Goal: Check status: Check status

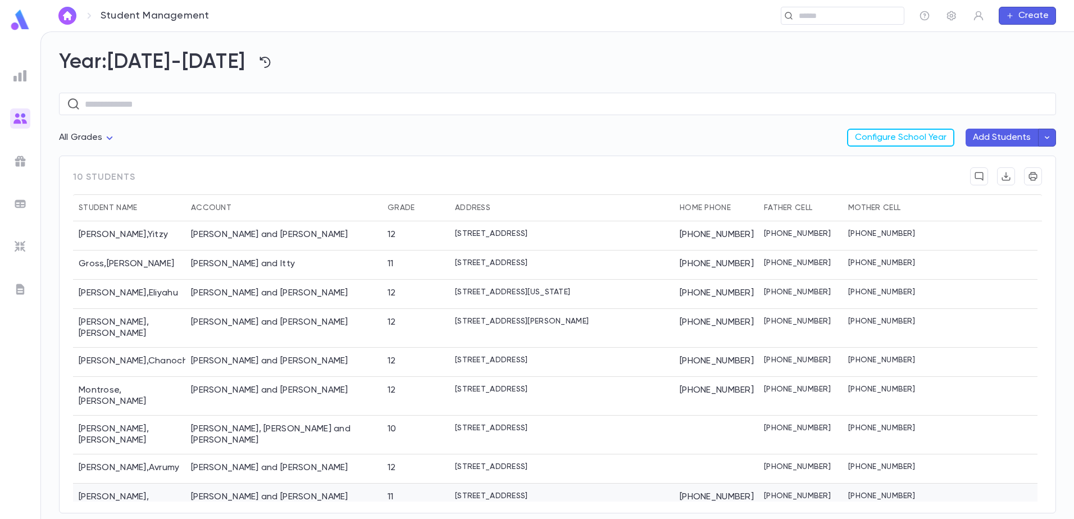
click at [194, 484] on div "[PERSON_NAME] and [PERSON_NAME]" at bounding box center [283, 503] width 197 height 39
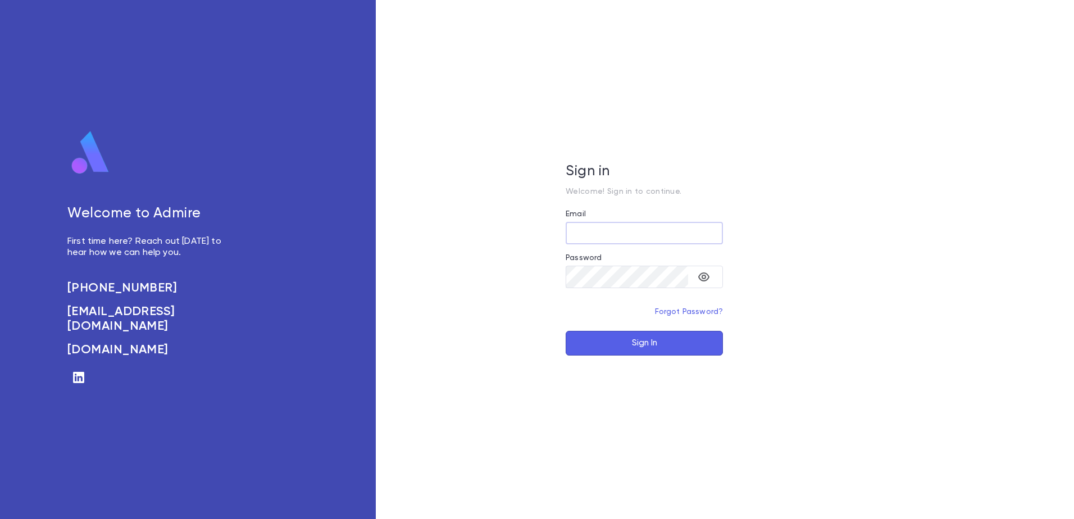
type input "**********"
click at [632, 355] on button "Sign In" at bounding box center [644, 343] width 157 height 25
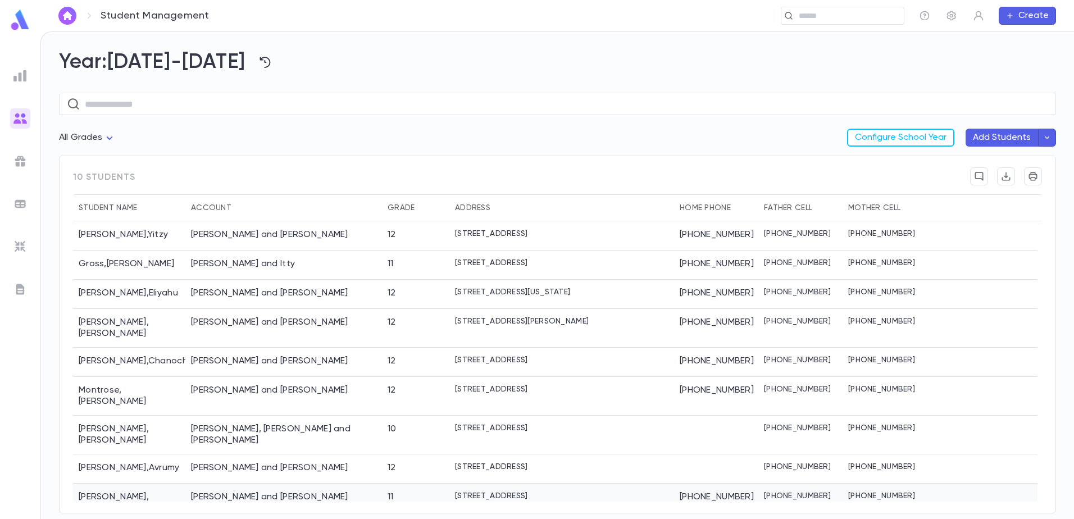
click at [240, 484] on div "[PERSON_NAME] and [PERSON_NAME]" at bounding box center [283, 503] width 197 height 39
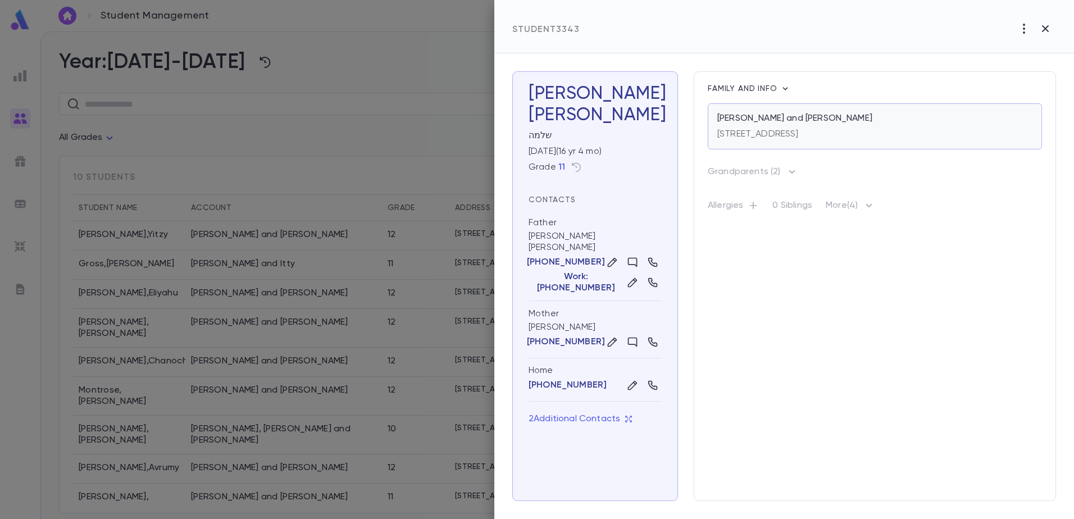
click at [799, 139] on p "[STREET_ADDRESS]" at bounding box center [758, 134] width 81 height 11
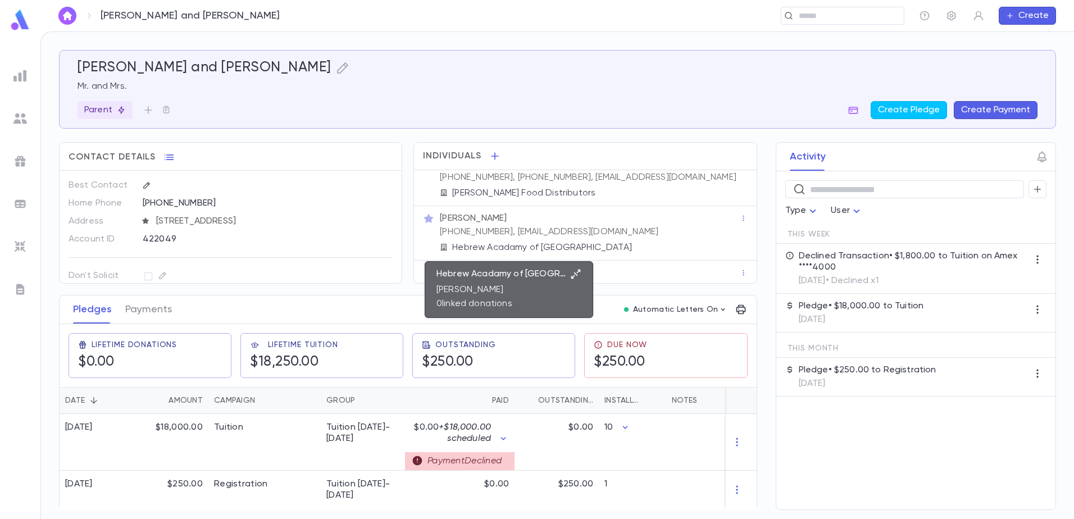
scroll to position [24, 0]
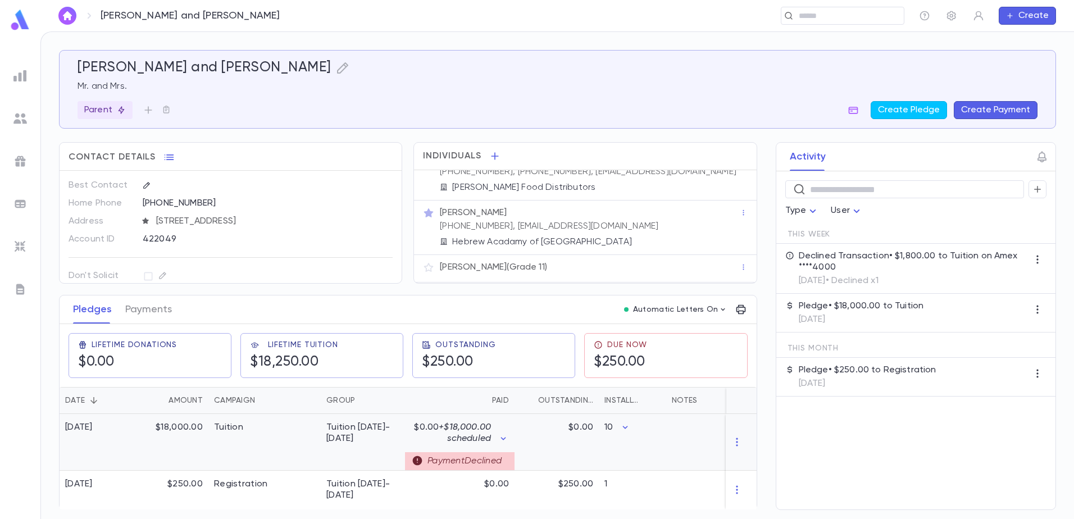
click at [477, 462] on div "Payment Declined" at bounding box center [460, 461] width 110 height 18
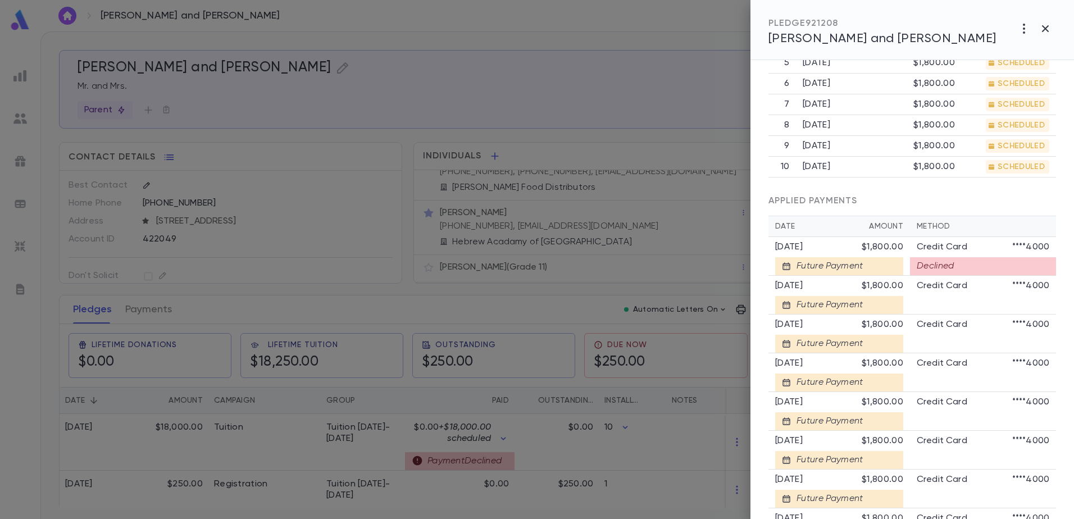
scroll to position [506, 0]
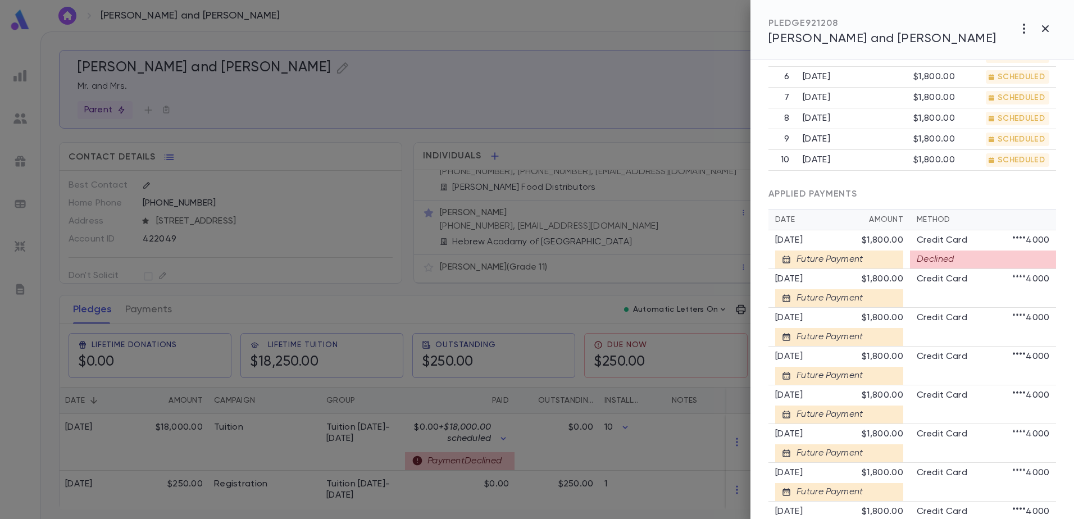
click at [975, 269] on div "Declined" at bounding box center [983, 260] width 146 height 18
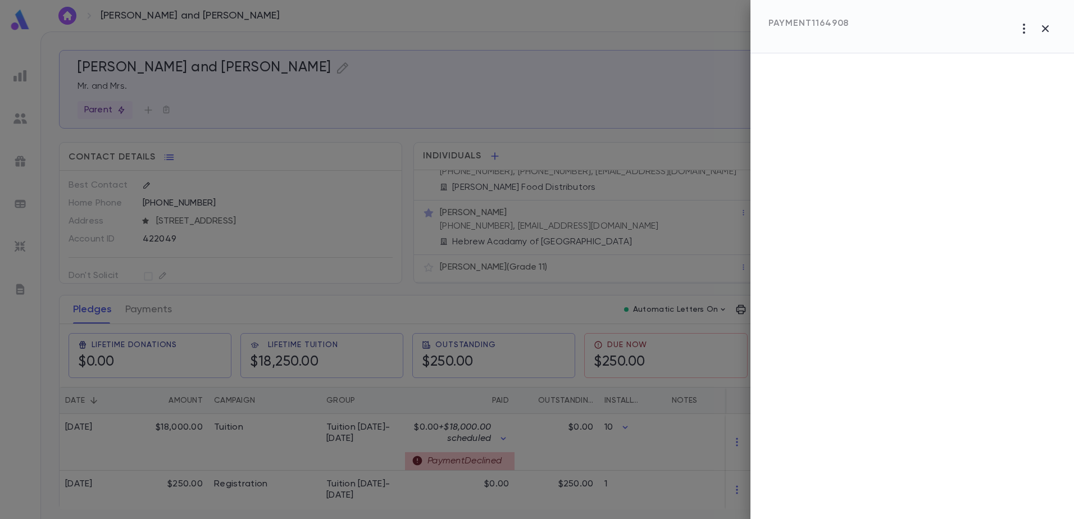
scroll to position [0, 0]
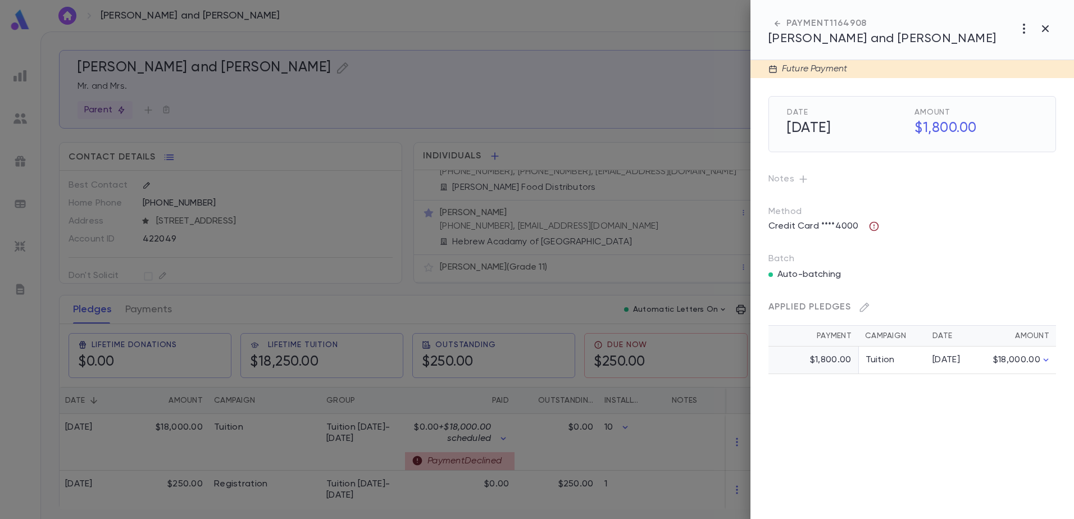
click at [874, 225] on icon "button" at bounding box center [875, 227] width 10 height 10
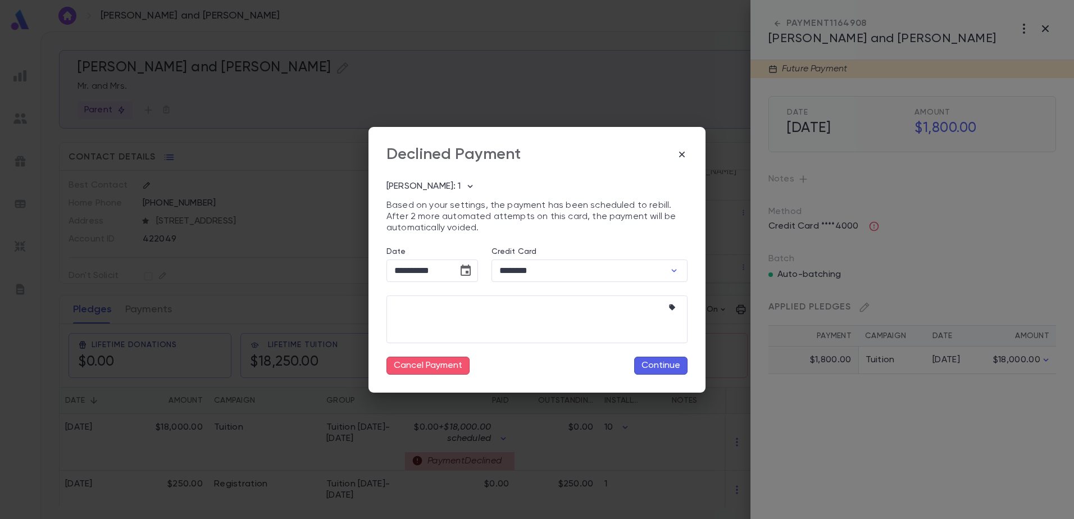
click at [668, 363] on button "Continue" at bounding box center [660, 366] width 53 height 18
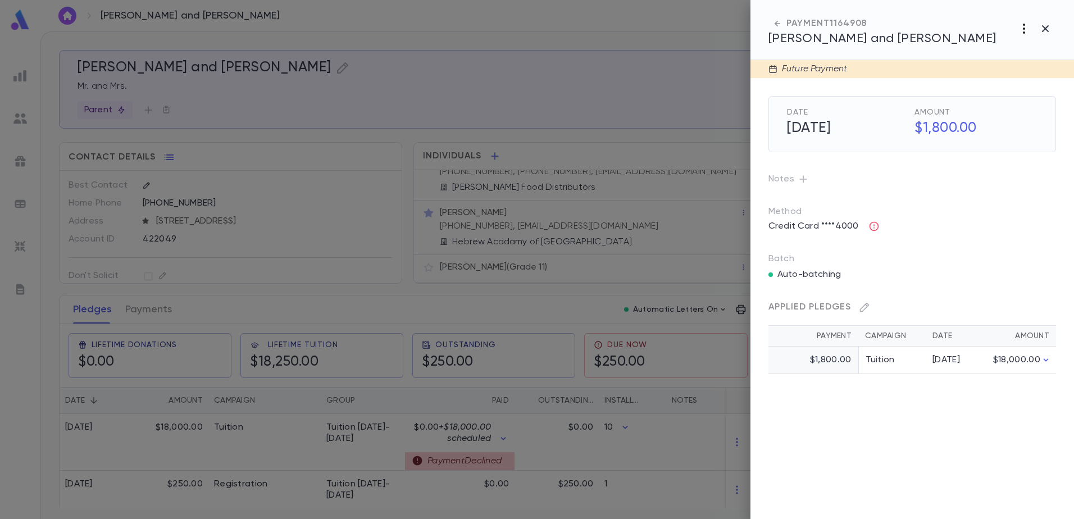
click at [1026, 26] on icon "button" at bounding box center [1024, 28] width 13 height 13
click at [1048, 25] on div at bounding box center [537, 259] width 1074 height 519
click at [773, 22] on icon "button" at bounding box center [777, 23] width 11 height 11
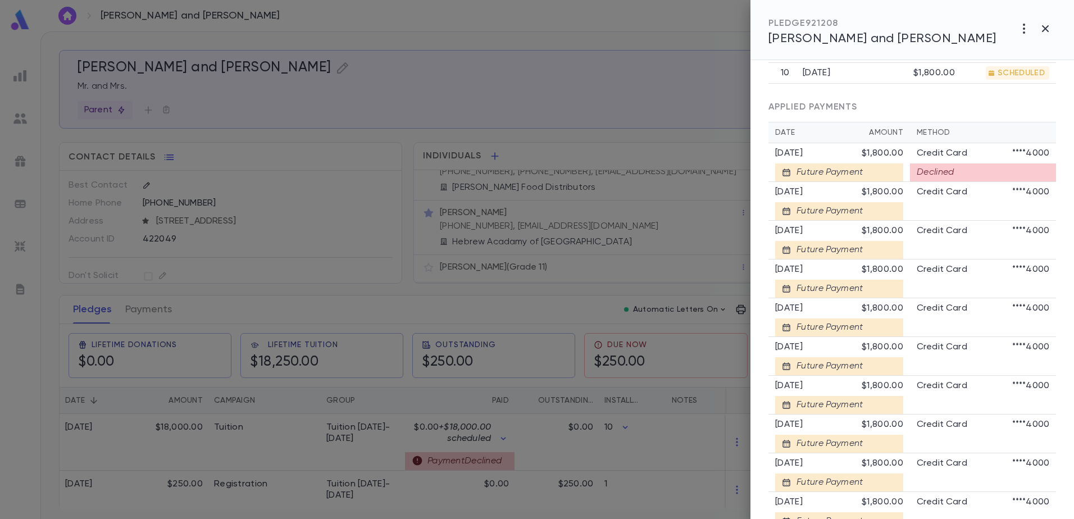
scroll to position [634, 0]
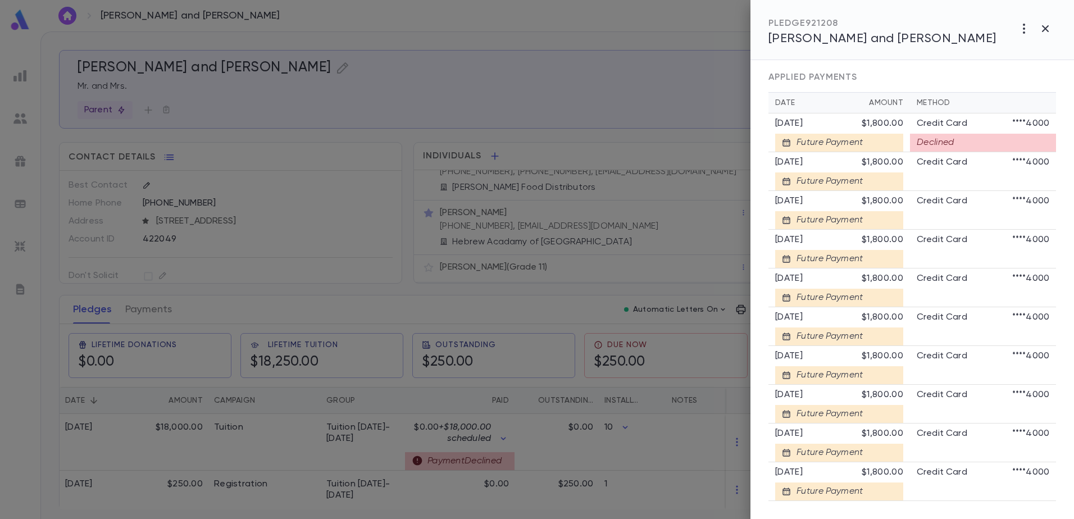
click at [689, 452] on div at bounding box center [537, 259] width 1074 height 519
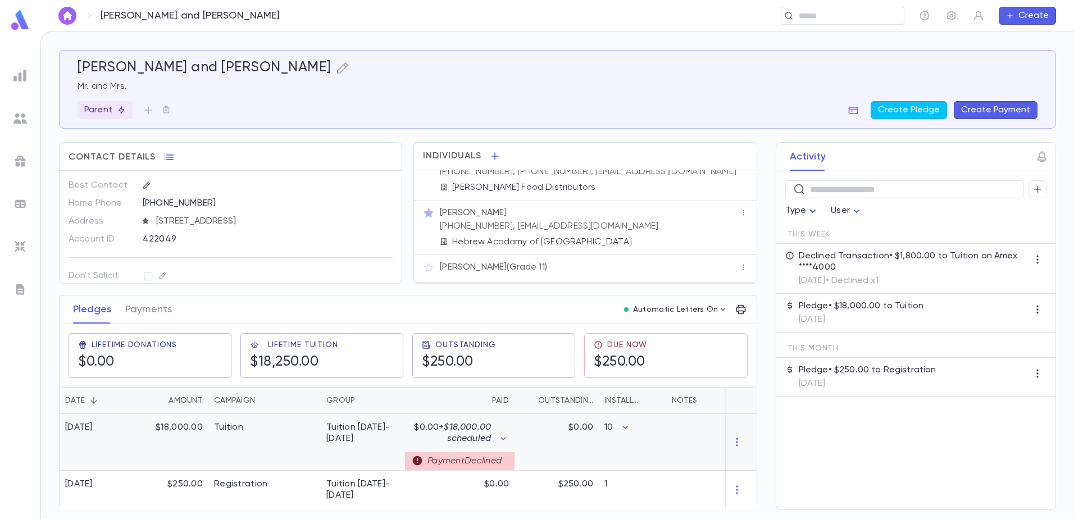
click at [508, 426] on div "$0.00 + $18,000.00 scheduled" at bounding box center [460, 433] width 98 height 22
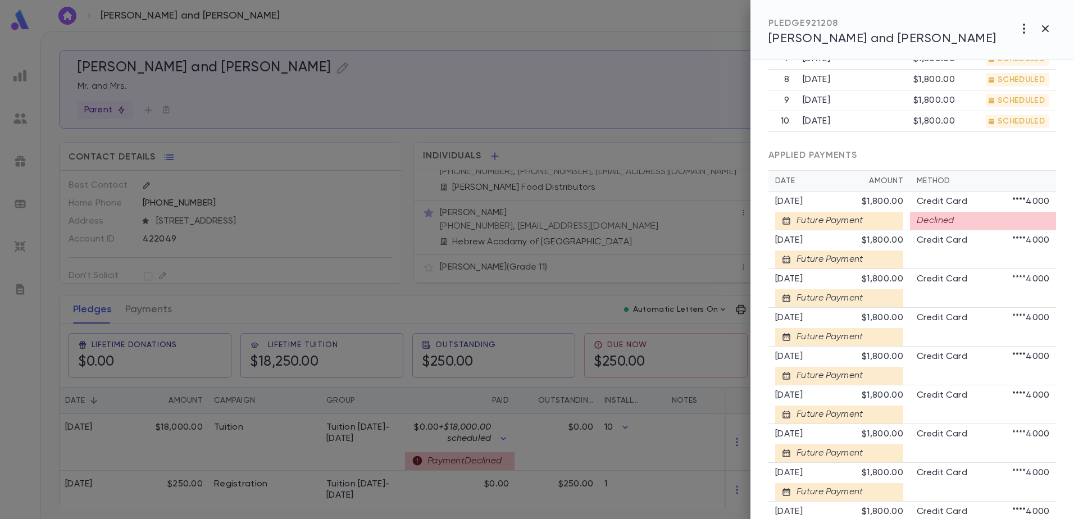
scroll to position [562, 0]
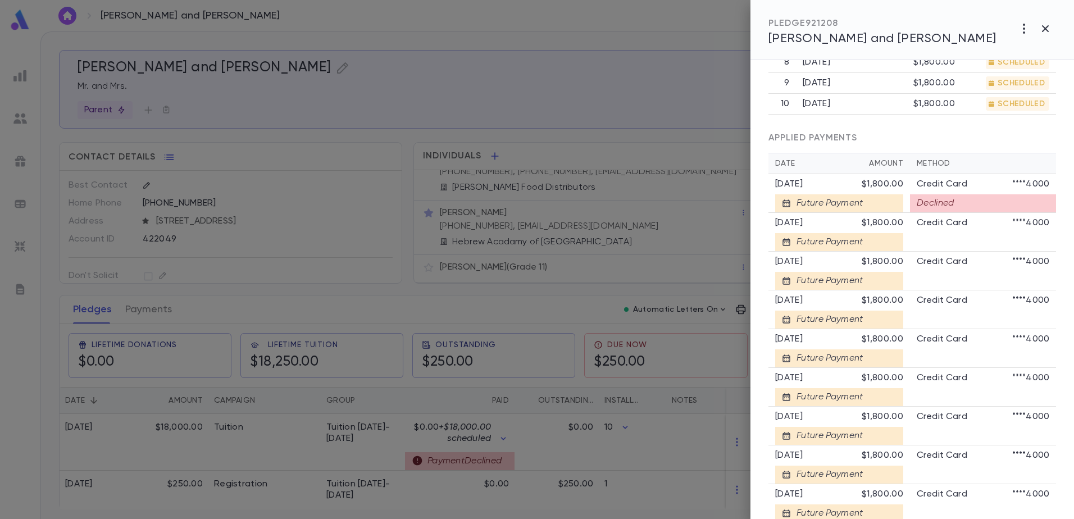
click at [960, 212] on div "Declined" at bounding box center [983, 203] width 146 height 18
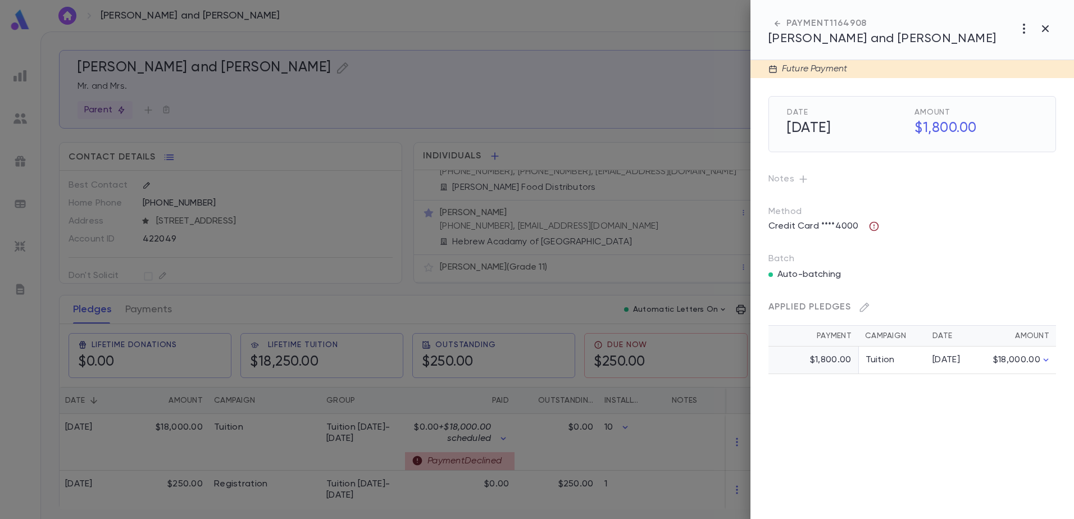
click at [877, 222] on icon "button" at bounding box center [874, 226] width 11 height 11
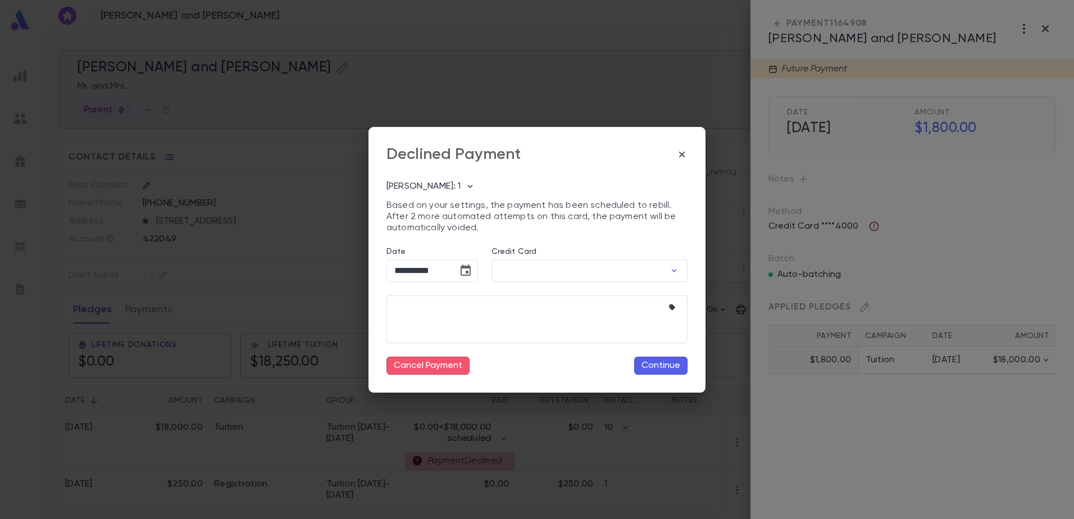
type input "********"
click at [905, 193] on div "**********" at bounding box center [537, 259] width 1074 height 519
